Goal: Feedback & Contribution: Leave review/rating

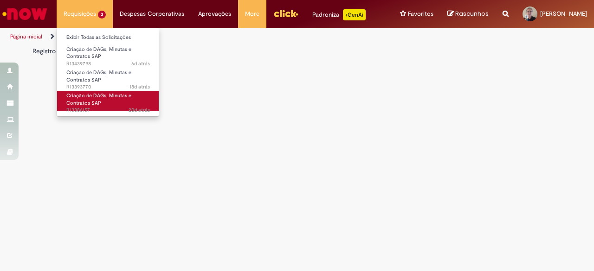
click at [85, 96] on span "Criação de DAGs, Minutas e Contratos SAP" at bounding box center [98, 99] width 65 height 14
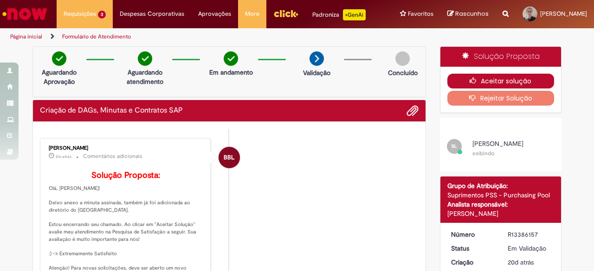
click at [482, 75] on button "Aceitar solução" at bounding box center [500, 81] width 107 height 15
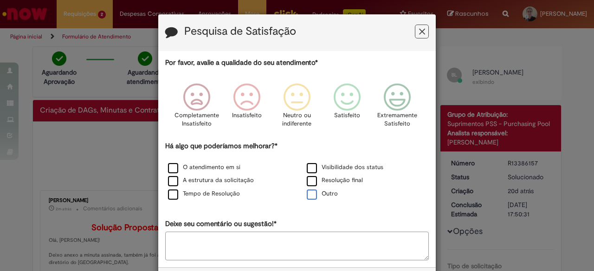
click at [313, 194] on label "Outro" at bounding box center [322, 194] width 31 height 9
click at [312, 181] on label "Resolução final" at bounding box center [335, 180] width 56 height 9
click at [310, 165] on label "Visibilidade dos status" at bounding box center [345, 167] width 77 height 9
click at [171, 195] on label "Tempo de Resolução" at bounding box center [204, 194] width 72 height 9
click at [171, 180] on label "A estrutura da solicitação" at bounding box center [211, 180] width 86 height 9
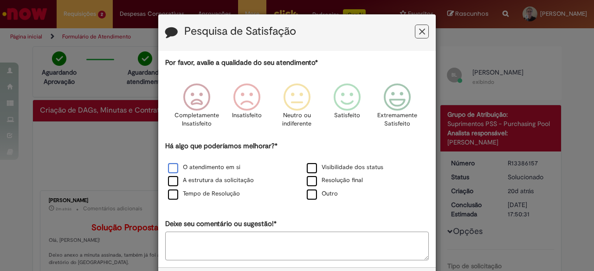
click at [172, 169] on label "O atendimento em si" at bounding box center [204, 167] width 72 height 9
click at [385, 99] on icon "Feedback" at bounding box center [397, 98] width 35 height 28
click at [265, 236] on textarea "Deixe seu comentário ou sugestão!*" at bounding box center [297, 246] width 264 height 29
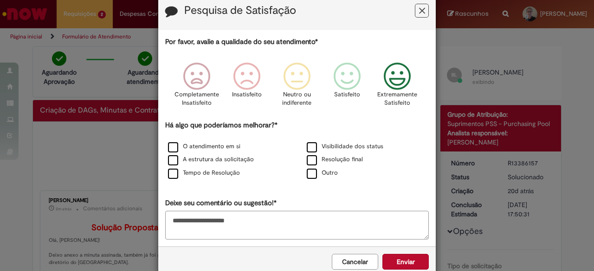
scroll to position [39, 0]
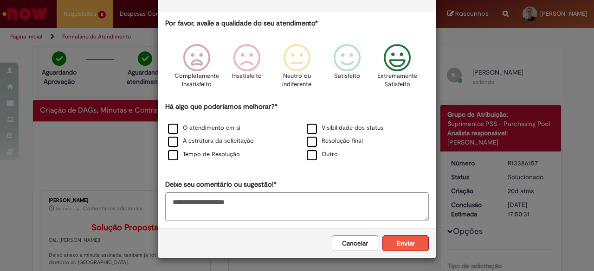
type textarea "**********"
click at [402, 241] on button "Enviar" at bounding box center [405, 244] width 46 height 16
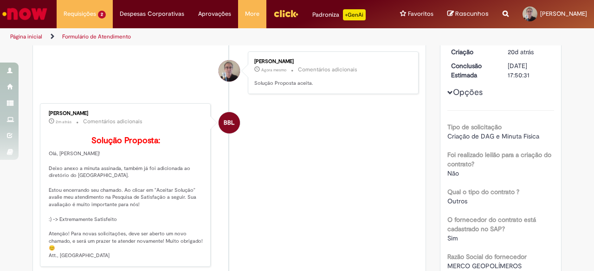
scroll to position [0, 0]
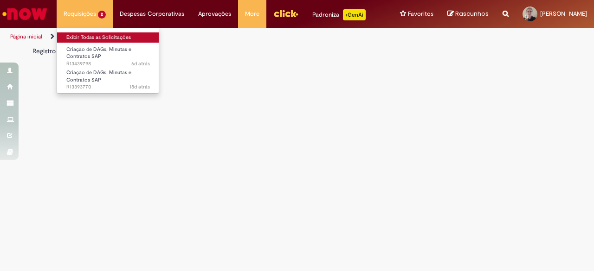
click at [82, 37] on link "Exibir Todas as Solicitações" at bounding box center [108, 37] width 102 height 10
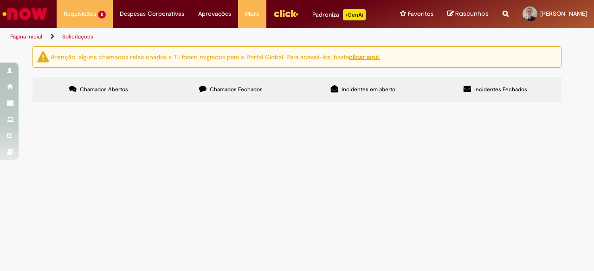
click at [238, 89] on span "Chamados Fechados" at bounding box center [236, 89] width 53 height 7
click at [0, 0] on span "Criação de DAGs, Minutas e Contratos SAP" at bounding box center [0, 0] width 0 height 0
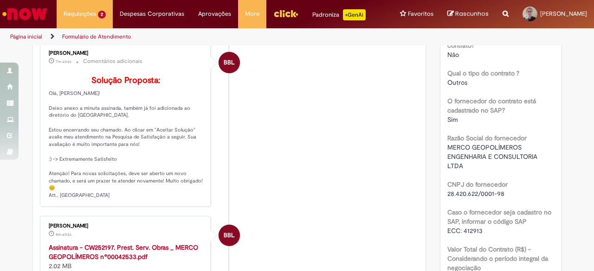
scroll to position [186, 0]
